Goal: Transaction & Acquisition: Purchase product/service

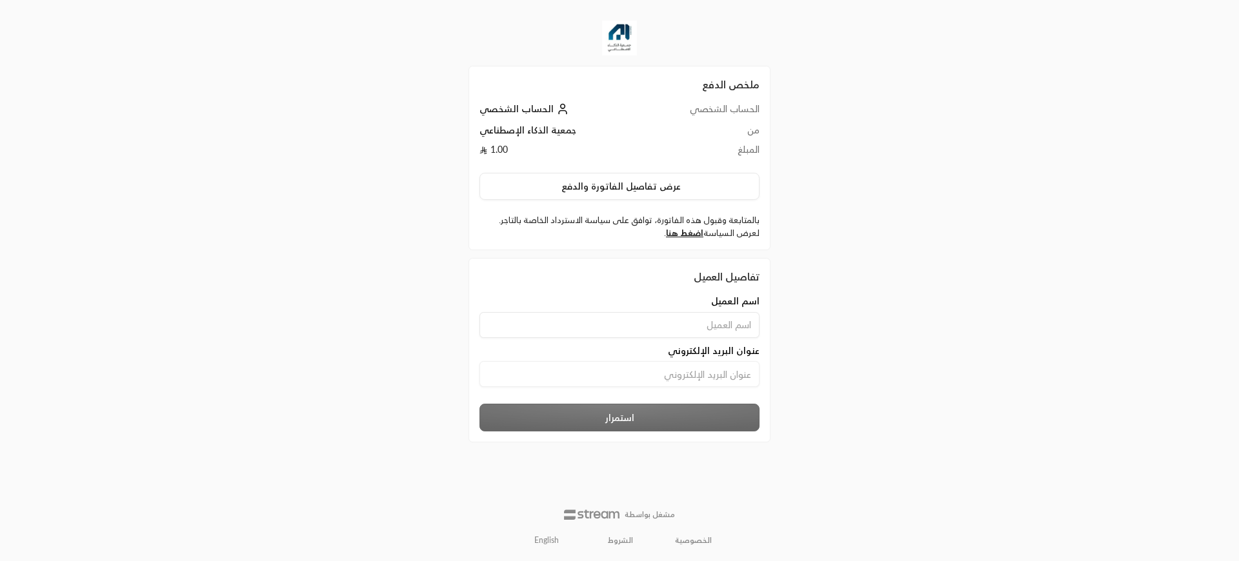
click at [641, 281] on div "تفاصيل العميل" at bounding box center [619, 276] width 280 height 15
drag, startPoint x: 651, startPoint y: 350, endPoint x: 663, endPoint y: 337, distance: 18.3
click at [663, 337] on div "اسم العميل عنوان البريد الإلكتروني" at bounding box center [619, 347] width 293 height 105
click at [653, 328] on input at bounding box center [619, 325] width 280 height 26
drag, startPoint x: 653, startPoint y: 328, endPoint x: 646, endPoint y: 355, distance: 27.4
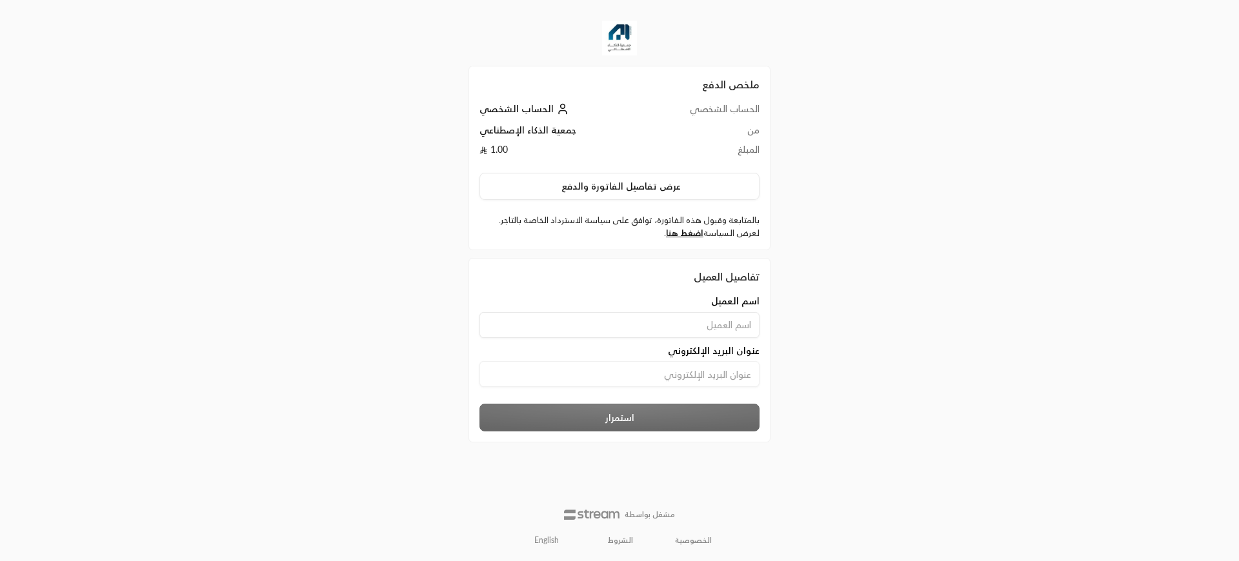
click at [646, 355] on div "اسم العميل عنوان البريد الإلكتروني" at bounding box center [619, 347] width 293 height 105
type input "[PERSON_NAME]"
click at [649, 388] on div "عنوان البريد الإلكتروني" at bounding box center [619, 368] width 293 height 49
click at [659, 379] on input at bounding box center [619, 374] width 280 height 26
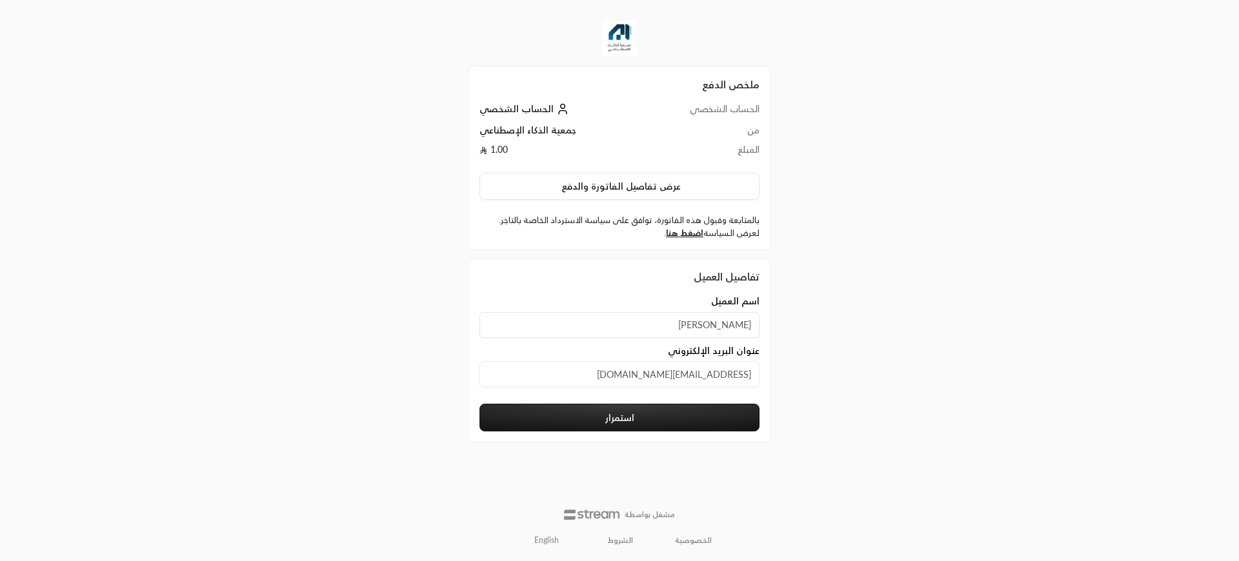
click at [682, 377] on input "[EMAIL_ADDRESS][DOMAIN_NAME]" at bounding box center [619, 374] width 280 height 26
type input "[EMAIL_ADDRESS][DOMAIN_NAME]"
click at [622, 430] on button "استمرار" at bounding box center [619, 418] width 280 height 28
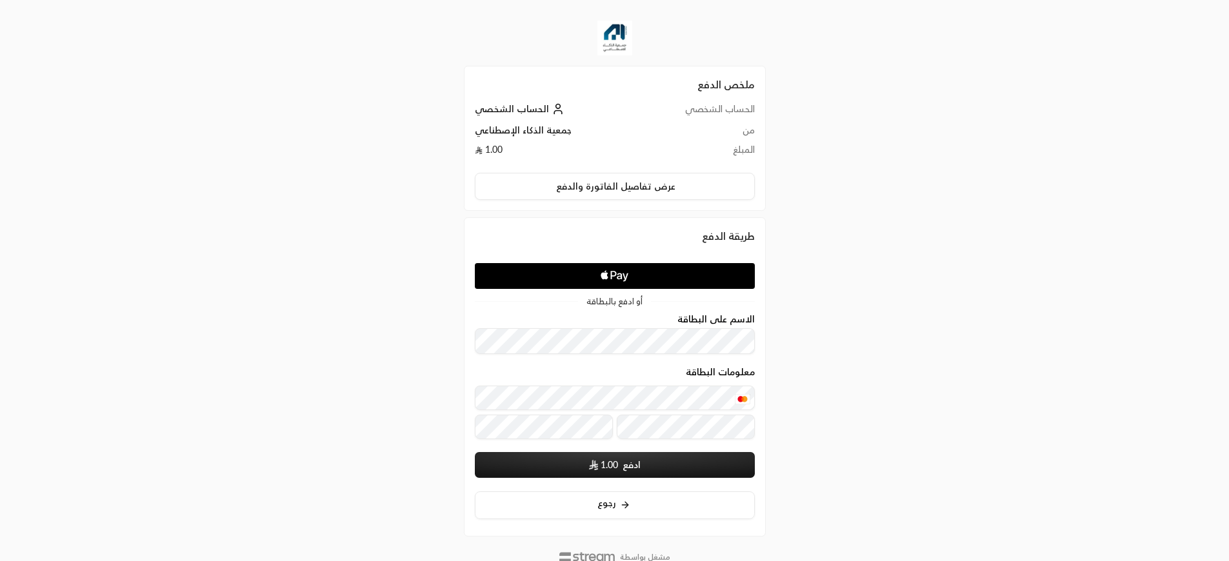
click at [610, 467] on span "1.00" at bounding box center [609, 465] width 17 height 13
